Goal: Task Accomplishment & Management: Manage account settings

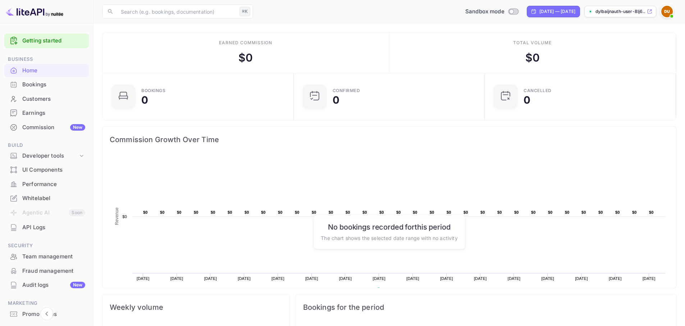
scroll to position [112, 182]
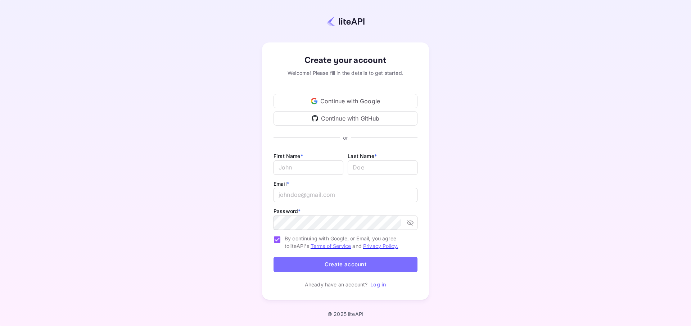
click at [369, 119] on div "Continue with GitHub" at bounding box center [345, 118] width 144 height 14
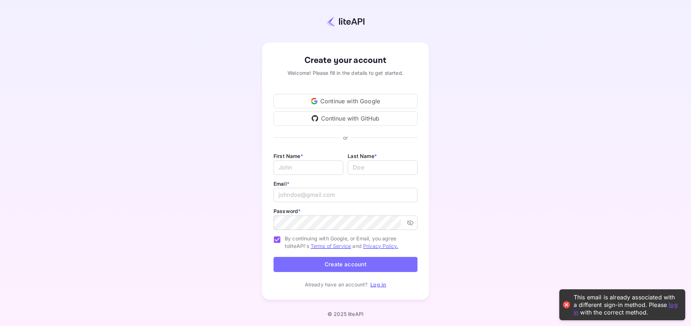
click at [371, 284] on link "Log in" at bounding box center [378, 284] width 16 height 6
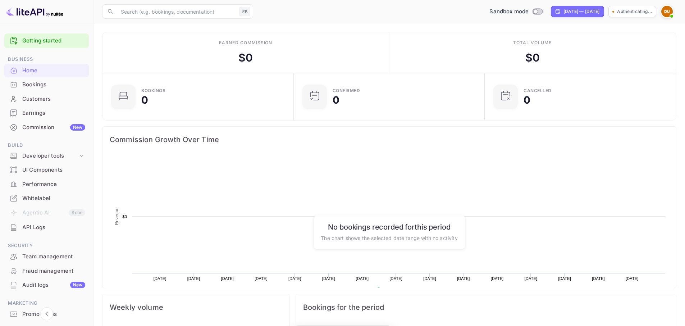
scroll to position [112, 182]
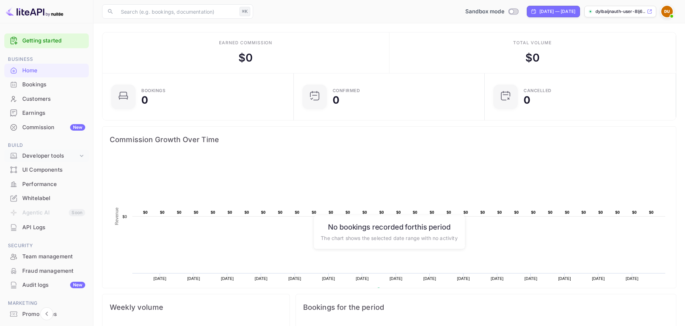
click at [79, 157] on icon at bounding box center [81, 155] width 7 height 7
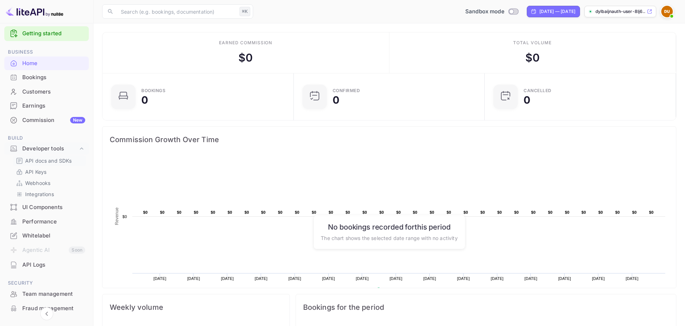
scroll to position [80, 0]
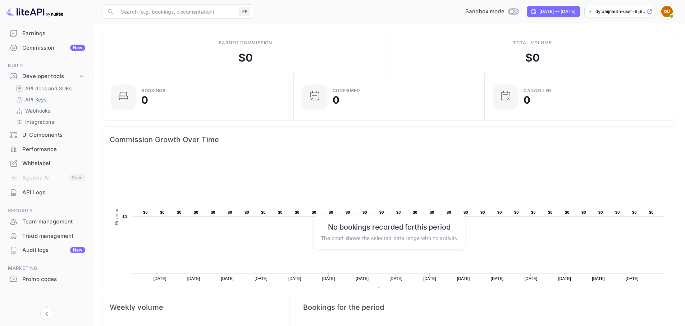
click at [58, 100] on link "API Keys" at bounding box center [49, 100] width 67 height 8
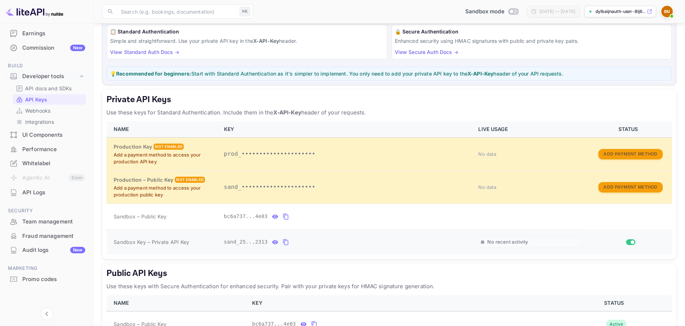
scroll to position [106, 0]
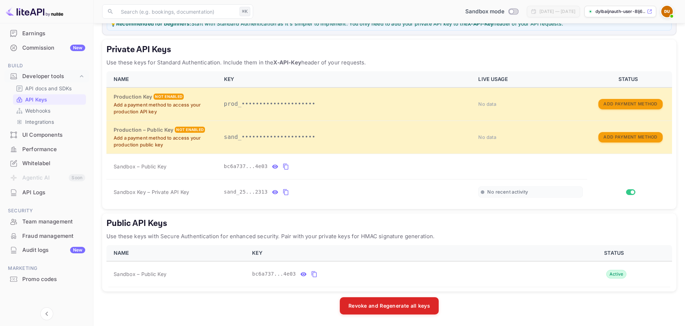
click at [63, 225] on div "Team management" at bounding box center [53, 222] width 63 height 8
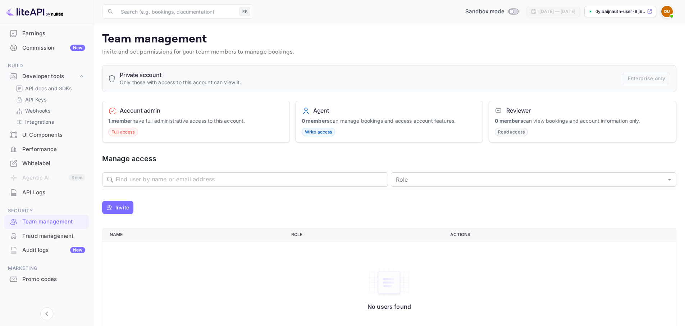
click at [124, 131] on span "Full access" at bounding box center [123, 132] width 29 height 6
click at [109, 206] on icon "button" at bounding box center [109, 207] width 5 height 5
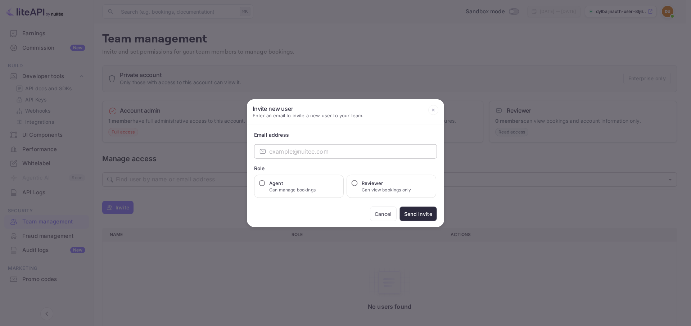
click at [312, 150] on input "email" at bounding box center [353, 151] width 168 height 14
paste input "miketibollodev@gmail.com"
type input "miketibollodev@gmail.com"
click at [358, 162] on div "Email address ​ miketibollodev@gmail.com ​ Role Agent Can manage bookings Revie…" at bounding box center [345, 176] width 197 height 102
click at [297, 183] on h6 "Agent" at bounding box center [292, 183] width 46 height 7
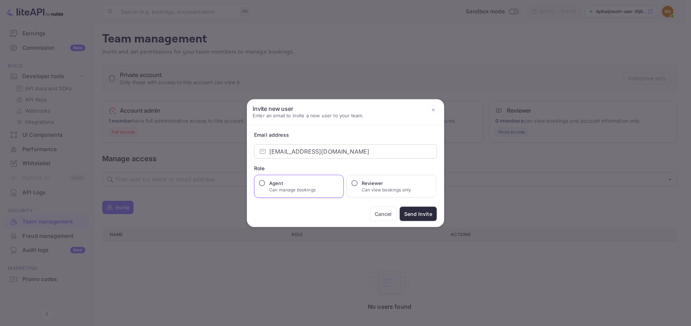
click at [266, 183] on input "Agent Can manage bookings" at bounding box center [261, 183] width 7 height 7
radio input "true"
click at [408, 217] on button "Send Invite" at bounding box center [417, 214] width 37 height 15
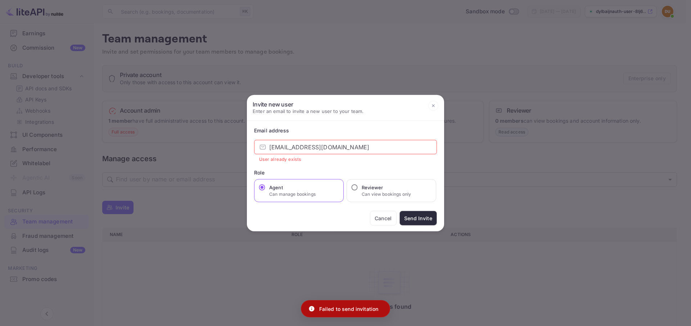
click at [359, 148] on input "miketibollodev@gmail.com" at bounding box center [353, 147] width 168 height 14
click at [430, 106] on icon at bounding box center [433, 105] width 10 height 10
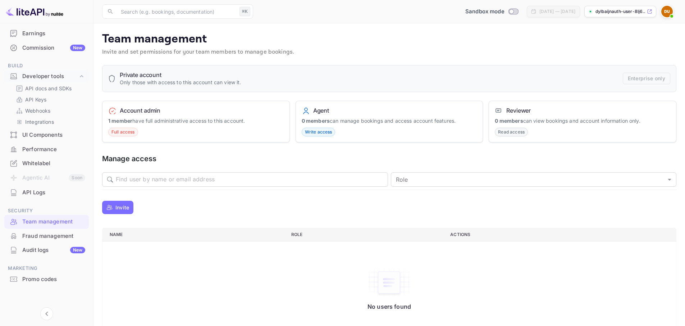
click at [177, 87] on div "Private account Only those with access to this account can view it. Enterprise …" at bounding box center [389, 78] width 575 height 27
click at [123, 202] on button "Invite" at bounding box center [117, 207] width 31 height 13
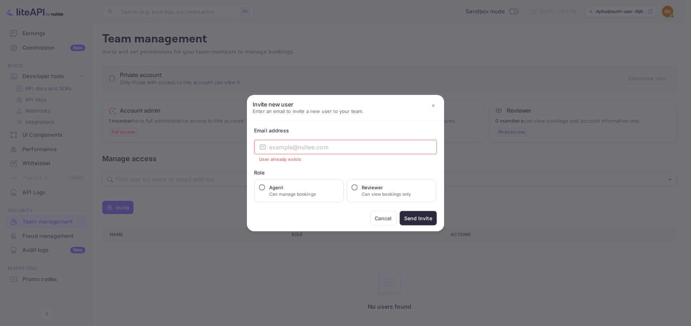
click at [321, 146] on input "email" at bounding box center [353, 147] width 168 height 14
paste input "miketibollodev@gmail.com"
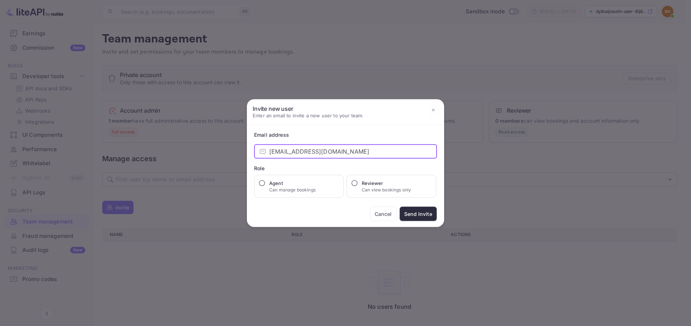
type input "miketibollodev@gmail.com"
click at [418, 212] on button "Send Invite" at bounding box center [417, 214] width 37 height 15
click at [312, 183] on h6 "Agent" at bounding box center [292, 183] width 46 height 7
click at [266, 183] on input "Agent Can manage bookings" at bounding box center [261, 183] width 7 height 7
radio input "true"
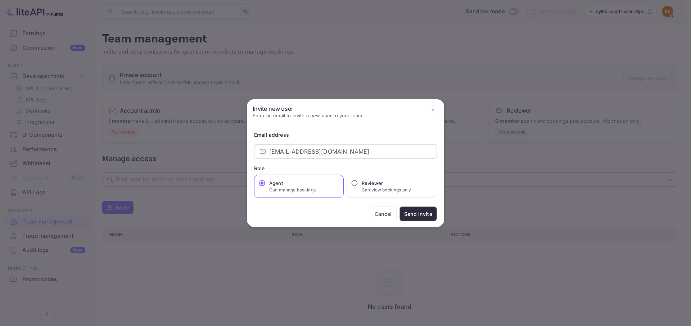
click at [401, 200] on div "Email address ​ miketibollodev@gmail.com ​ Role Agent Can manage bookings Revie…" at bounding box center [345, 176] width 197 height 102
click at [413, 209] on button "Send Invite" at bounding box center [417, 214] width 37 height 15
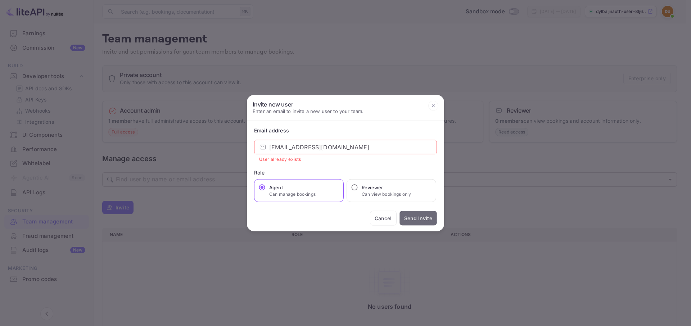
click at [415, 219] on button "Send Invite" at bounding box center [417, 218] width 37 height 15
click at [431, 104] on icon at bounding box center [433, 105] width 10 height 10
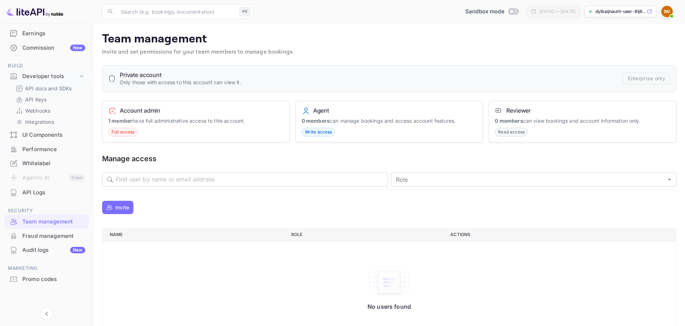
click at [60, 88] on p "API docs and SDKs" at bounding box center [48, 89] width 47 height 8
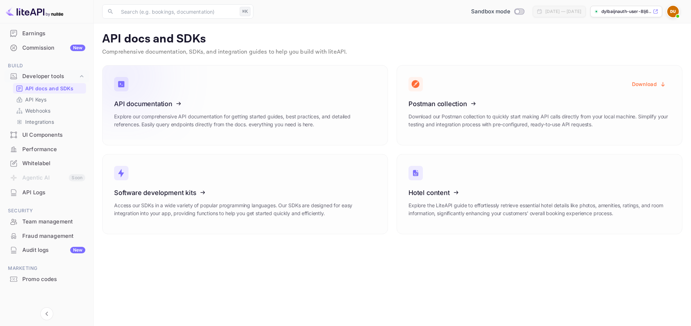
click at [165, 100] on icon at bounding box center [159, 102] width 112 height 74
click at [204, 183] on icon at bounding box center [159, 191] width 112 height 74
click at [139, 103] on icon at bounding box center [159, 102] width 112 height 74
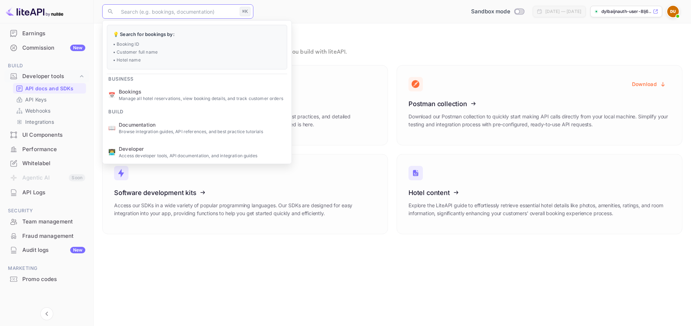
click at [172, 18] on input "text" at bounding box center [177, 11] width 120 height 14
